Goal: Task Accomplishment & Management: Use online tool/utility

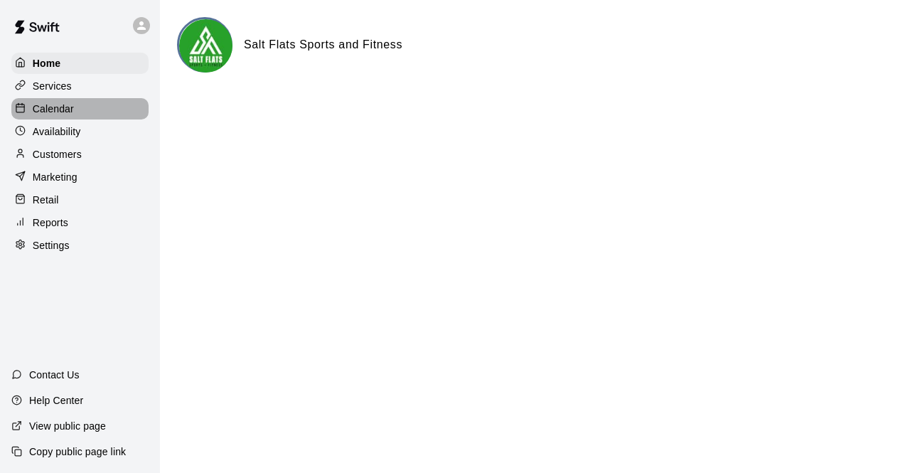
click at [73, 110] on p "Calendar" at bounding box center [53, 109] width 41 height 14
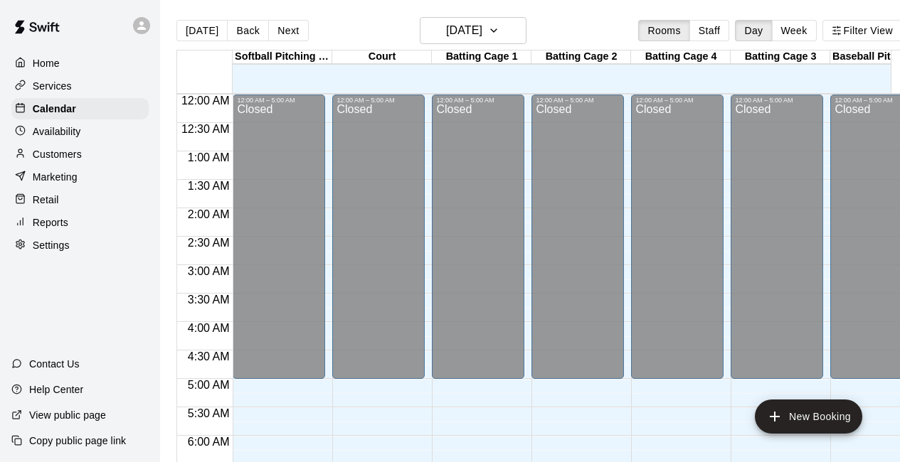
scroll to position [751, 0]
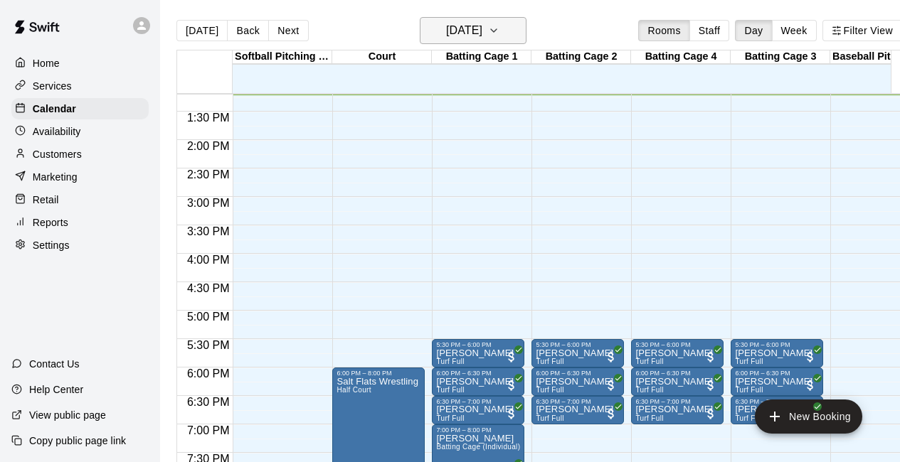
click at [499, 26] on icon "button" at bounding box center [493, 30] width 11 height 17
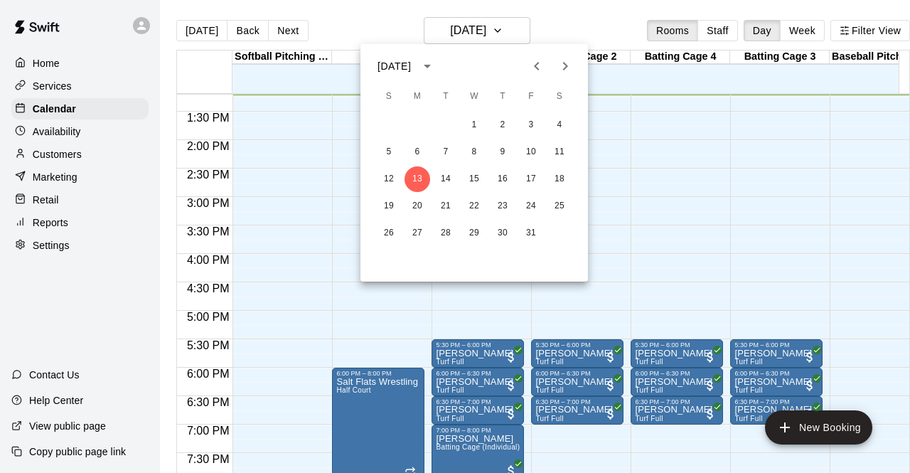
click at [563, 68] on icon "Next month" at bounding box center [565, 66] width 17 height 17
click at [562, 67] on icon "Next month" at bounding box center [565, 66] width 17 height 17
click at [529, 147] on button "9" at bounding box center [532, 152] width 26 height 26
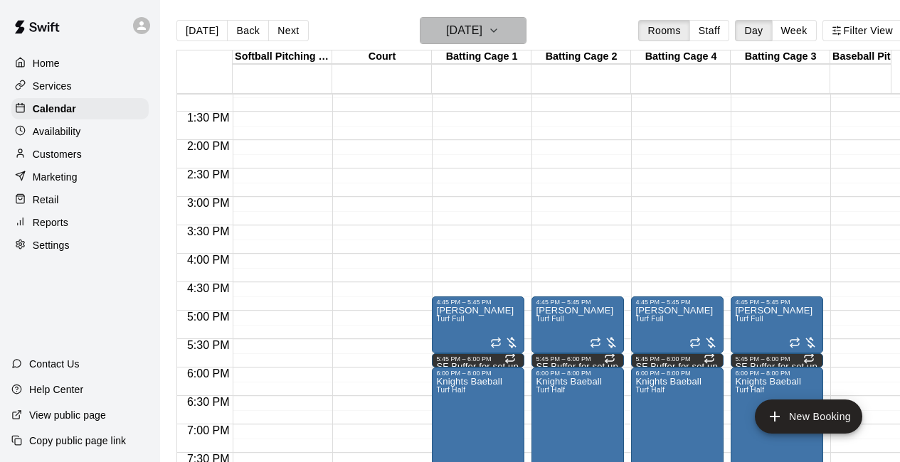
click at [499, 28] on icon "button" at bounding box center [493, 30] width 11 height 17
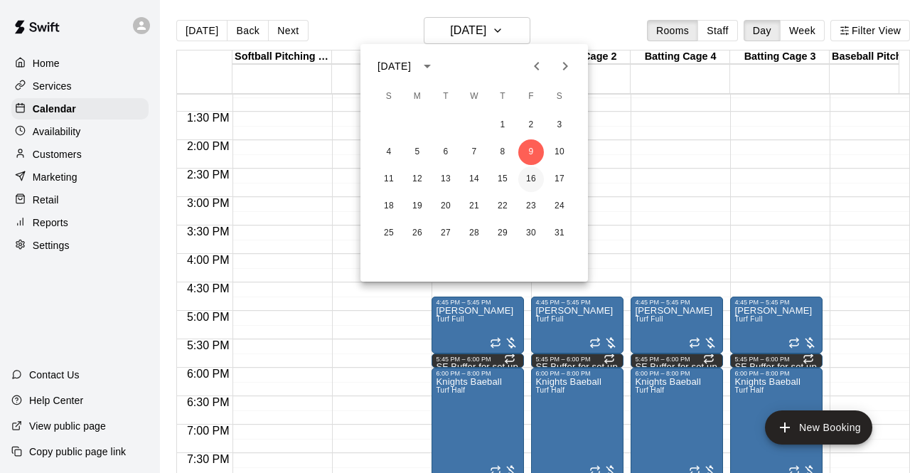
click at [536, 181] on button "16" at bounding box center [532, 179] width 26 height 26
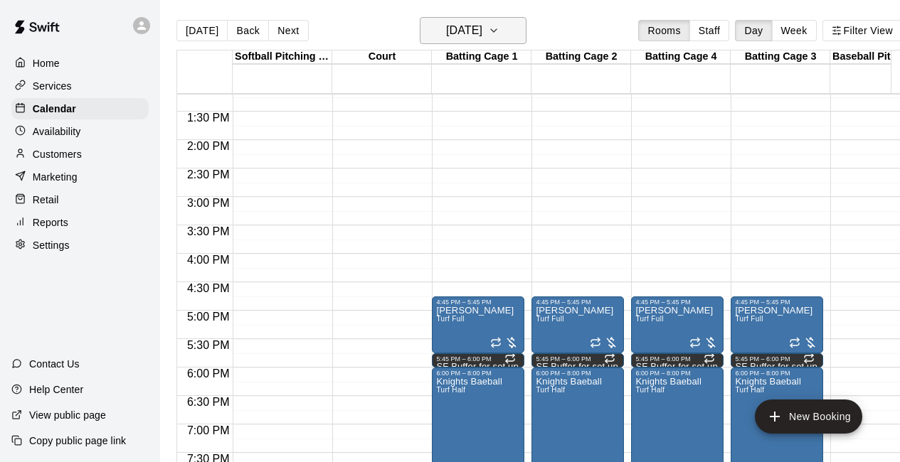
click at [499, 32] on icon "button" at bounding box center [493, 30] width 11 height 17
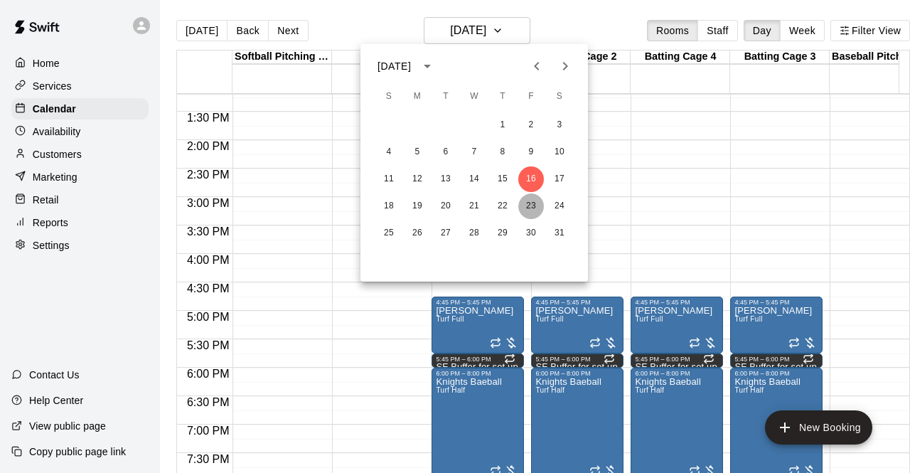
click at [530, 201] on button "23" at bounding box center [532, 206] width 26 height 26
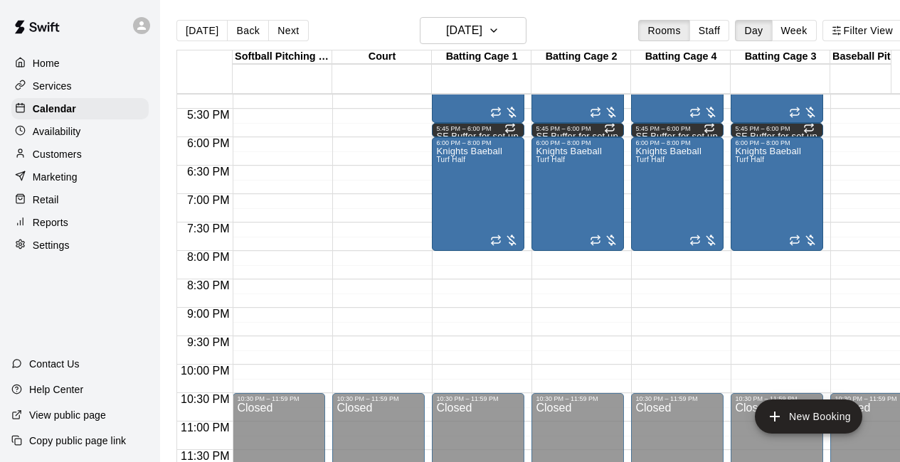
scroll to position [912, 0]
